Goal: Task Accomplishment & Management: Manage account settings

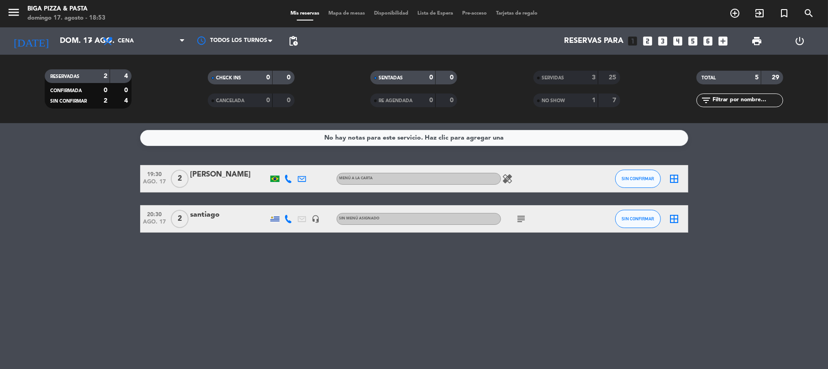
click at [522, 212] on div "subject" at bounding box center [542, 219] width 82 height 27
click at [526, 221] on icon "subject" at bounding box center [521, 219] width 11 height 11
click at [574, 312] on div "No hay notas para este servicio. Haz clic para agregar una 19:30 [DATE] 2 [PERS…" at bounding box center [414, 246] width 828 height 246
click at [516, 222] on icon "subject" at bounding box center [521, 219] width 11 height 11
click at [58, 44] on input "dom. 17 ago." at bounding box center [104, 41] width 99 height 18
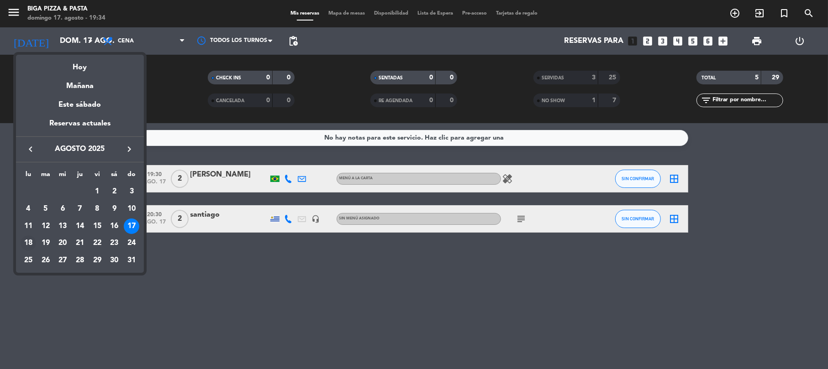
click at [28, 240] on div "18" at bounding box center [29, 244] width 16 height 16
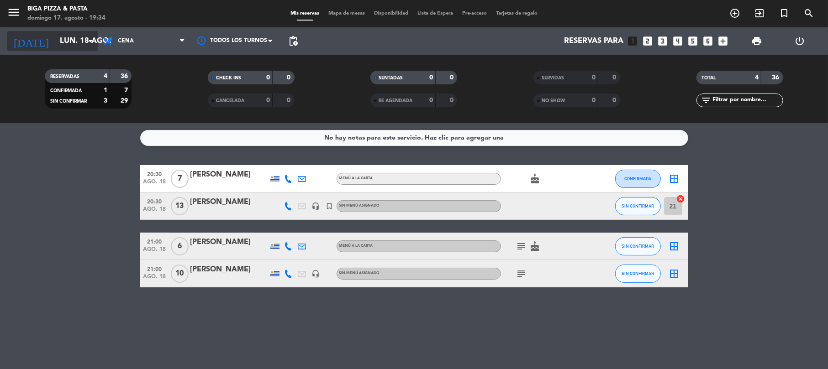
click at [68, 42] on input "lun. 18 ago." at bounding box center [104, 41] width 99 height 18
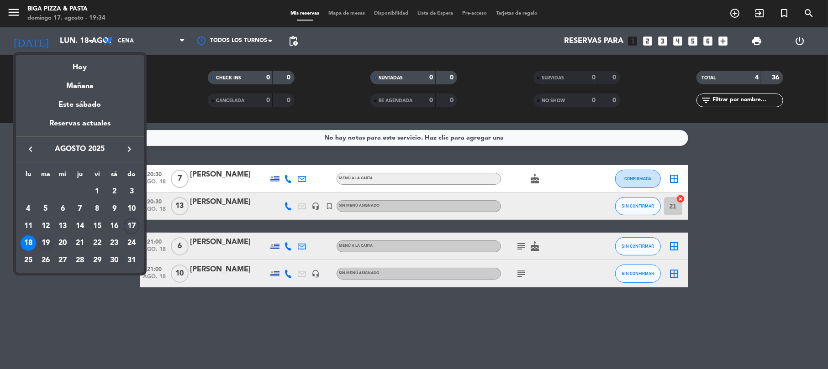
click at [49, 241] on div "19" at bounding box center [46, 244] width 16 height 16
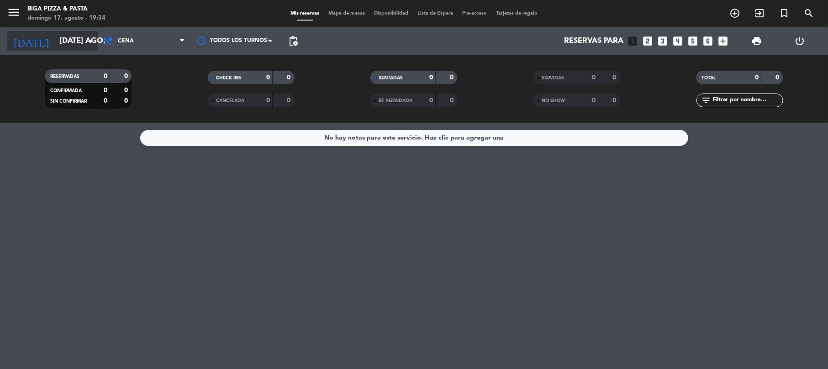
click at [81, 37] on input "[DATE] ago." at bounding box center [104, 41] width 99 height 18
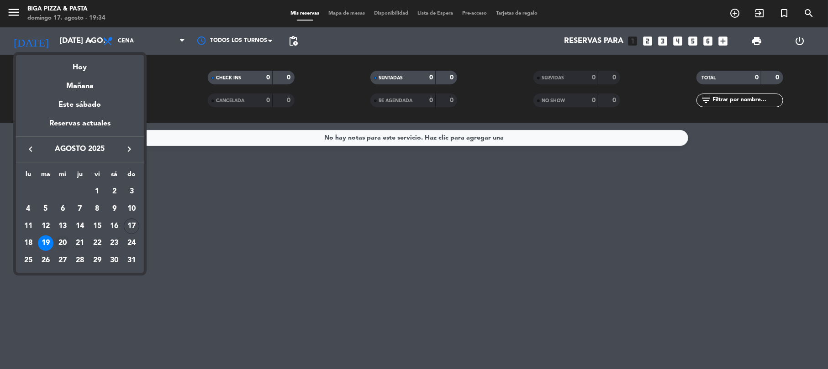
click at [60, 245] on div "20" at bounding box center [63, 244] width 16 height 16
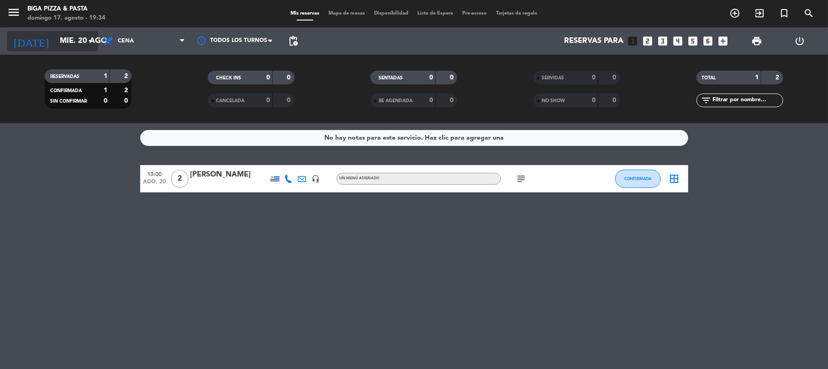
click at [65, 42] on input "mié. 20 ago." at bounding box center [104, 41] width 99 height 18
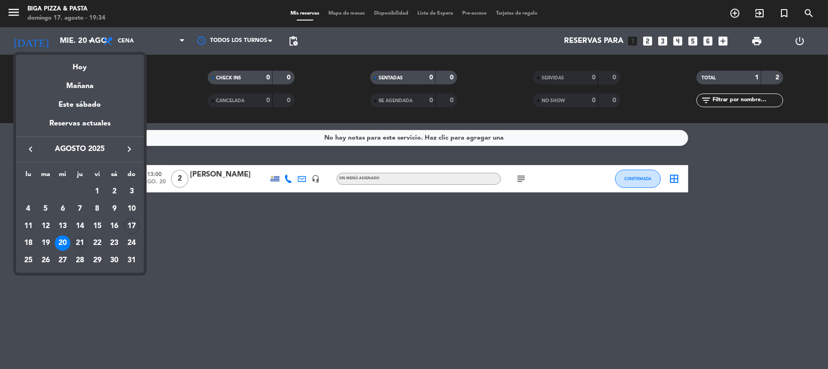
click at [79, 245] on div "21" at bounding box center [80, 244] width 16 height 16
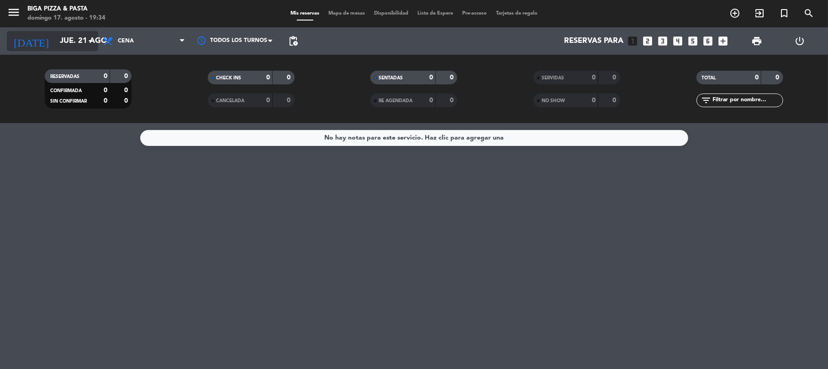
click at [85, 46] on icon "arrow_drop_down" at bounding box center [90, 41] width 11 height 11
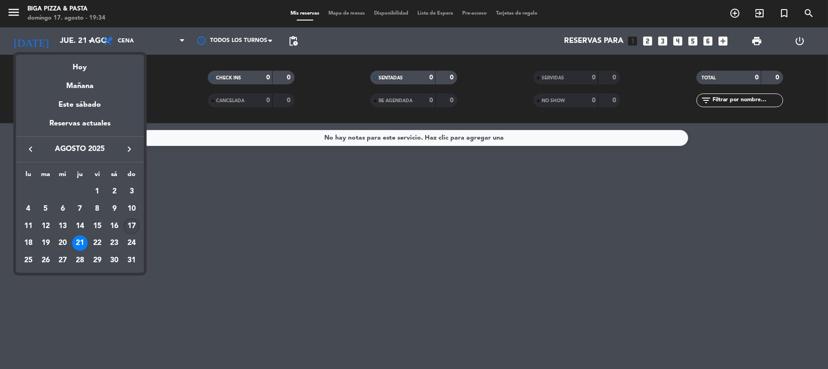
click at [136, 229] on div "17" at bounding box center [132, 227] width 16 height 16
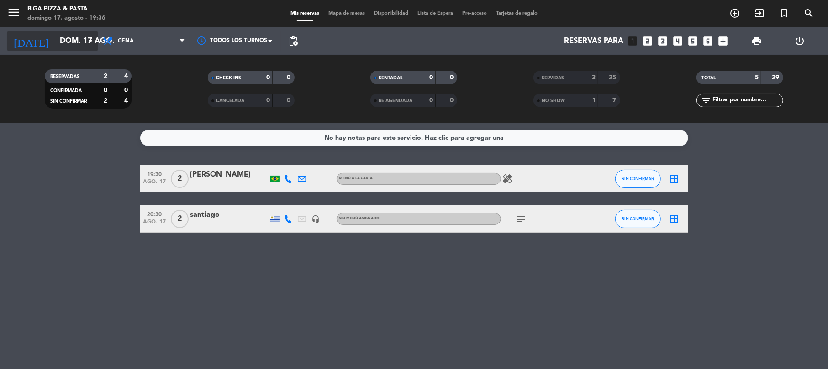
click at [55, 48] on input "dom. 17 ago." at bounding box center [104, 41] width 99 height 18
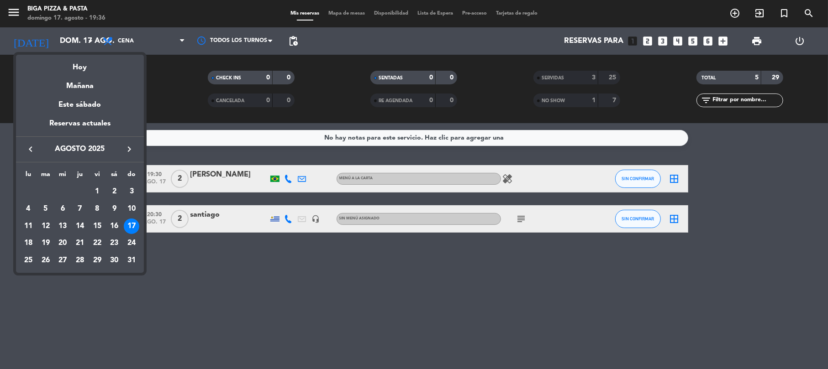
click at [263, 311] on div at bounding box center [414, 184] width 828 height 369
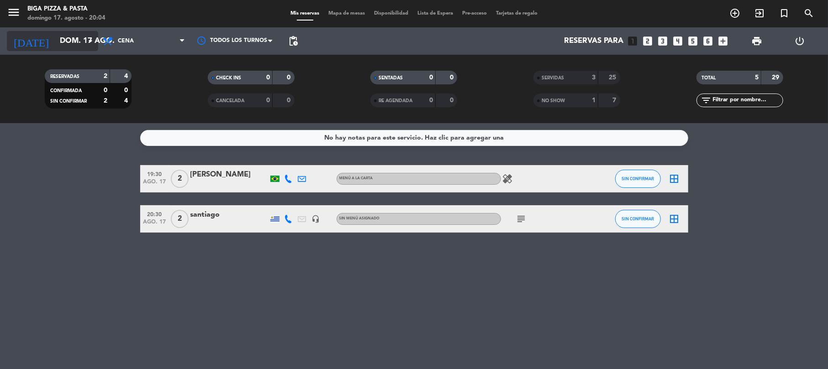
click at [70, 39] on input "dom. 17 ago." at bounding box center [104, 41] width 99 height 18
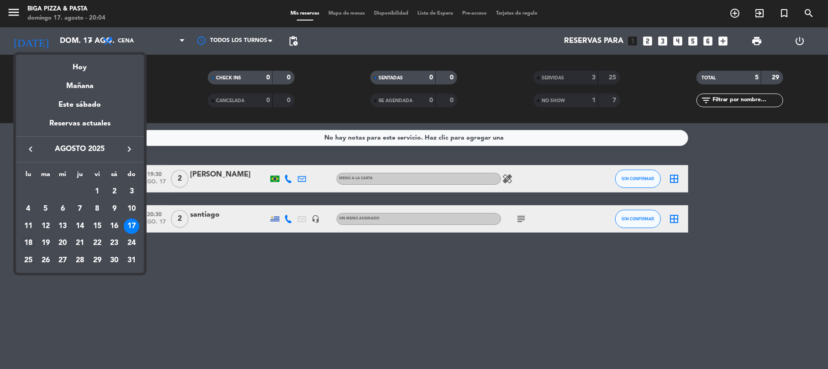
click at [24, 239] on div "18" at bounding box center [29, 244] width 16 height 16
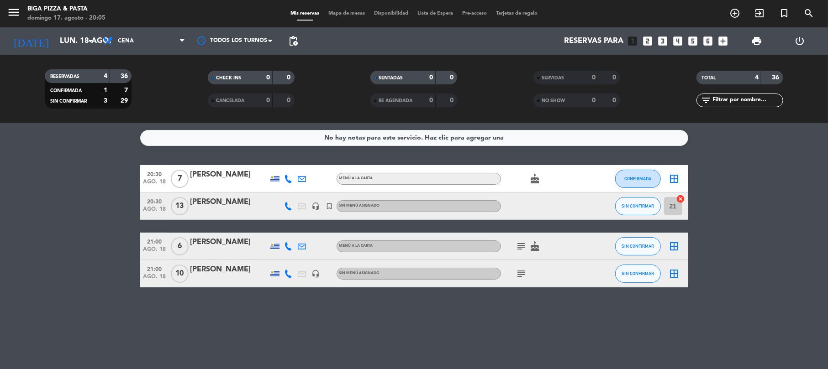
click at [515, 248] on span "subject" at bounding box center [522, 246] width 14 height 11
click at [519, 251] on icon "subject" at bounding box center [521, 246] width 11 height 11
click at [522, 276] on icon "subject" at bounding box center [521, 274] width 11 height 11
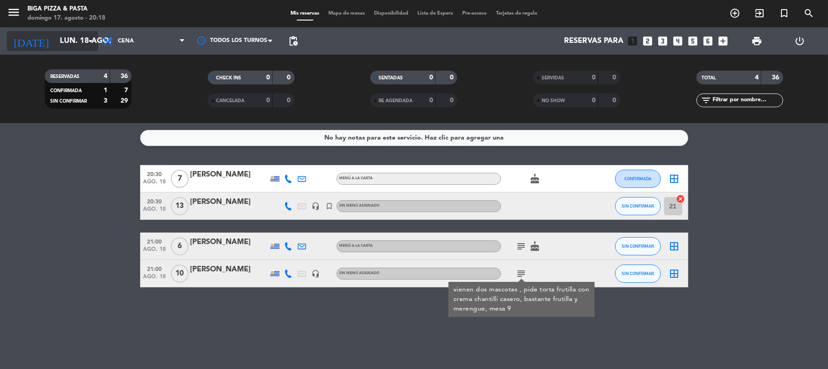
drag, startPoint x: 52, startPoint y: 28, endPoint x: 58, endPoint y: 40, distance: 13.3
click at [53, 32] on div "[DATE] lun. [DATE] arrow_drop_down" at bounding box center [52, 40] width 91 height 27
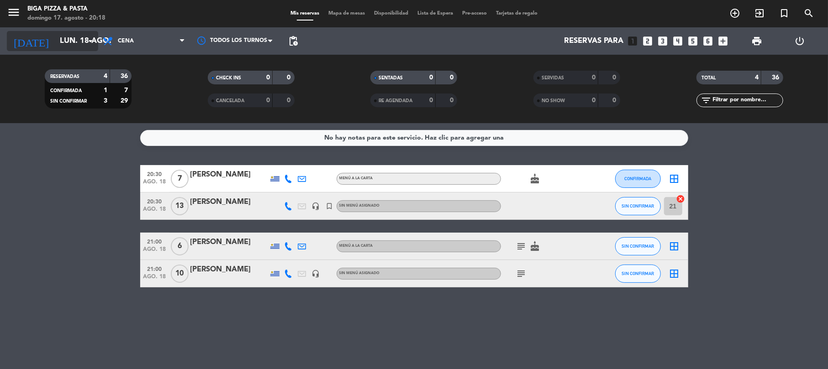
click at [57, 40] on input "lun. 18 ago." at bounding box center [104, 41] width 99 height 18
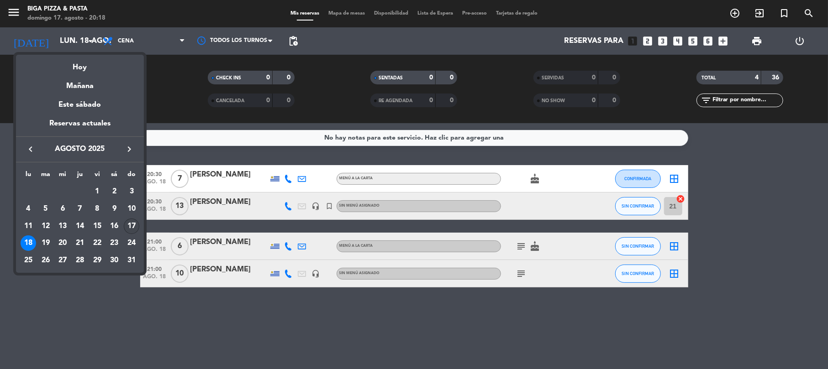
click at [133, 227] on div "17" at bounding box center [132, 227] width 16 height 16
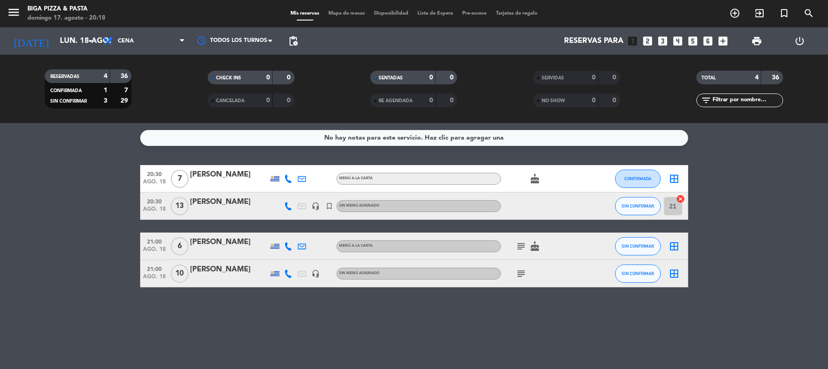
type input "dom. 17 ago."
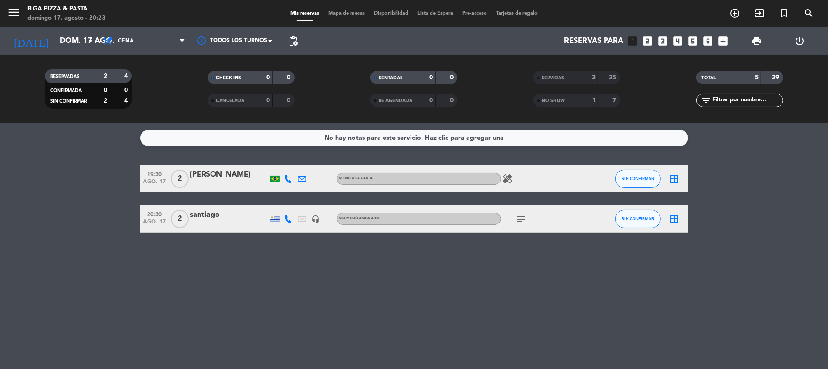
click at [402, 297] on div "No hay notas para este servicio. Haz clic para agregar una 19:30 [DATE] 2 [PERS…" at bounding box center [414, 246] width 828 height 246
drag, startPoint x: 287, startPoint y: 42, endPoint x: 295, endPoint y: 41, distance: 7.4
click at [289, 42] on span "pending_actions" at bounding box center [293, 41] width 11 height 11
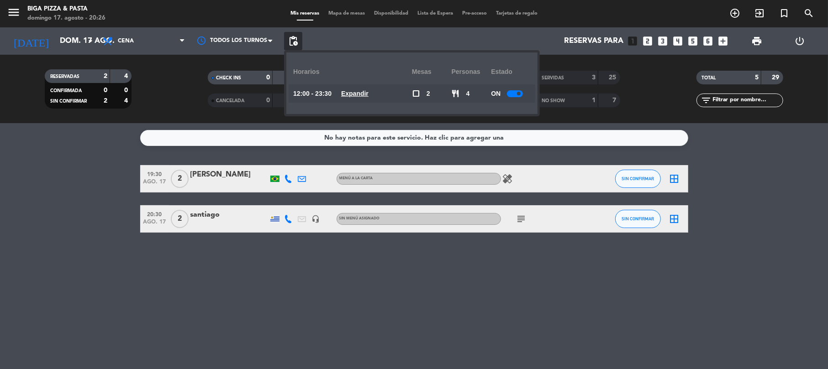
click at [520, 94] on span at bounding box center [519, 94] width 4 height 4
click at [468, 284] on div "No hay notas para este servicio. Haz clic para agregar una 19:30 [DATE] 2 [PERS…" at bounding box center [414, 246] width 828 height 246
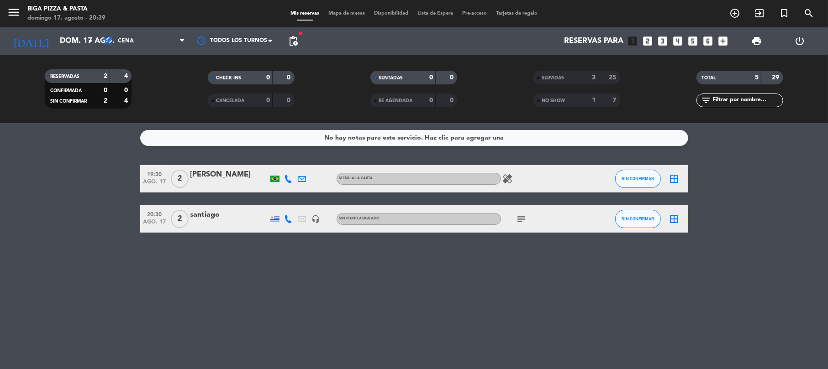
click at [528, 216] on span "subject" at bounding box center [522, 219] width 14 height 11
click at [527, 216] on span "subject" at bounding box center [522, 219] width 14 height 11
click at [523, 220] on icon "subject" at bounding box center [521, 219] width 11 height 11
click at [579, 302] on div "No hay notas para este servicio. Haz clic para agregar una 19:30 [DATE] 2 [PERS…" at bounding box center [414, 246] width 828 height 246
